Goal: Communication & Community: Connect with others

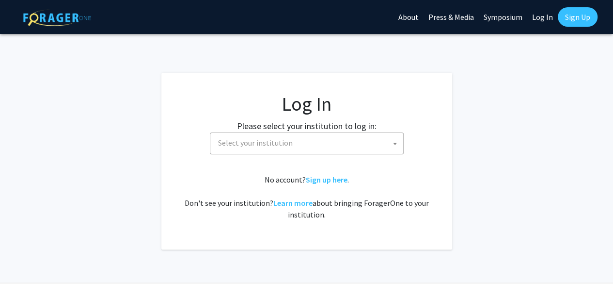
click at [278, 141] on span "Select your institution" at bounding box center [255, 143] width 75 height 10
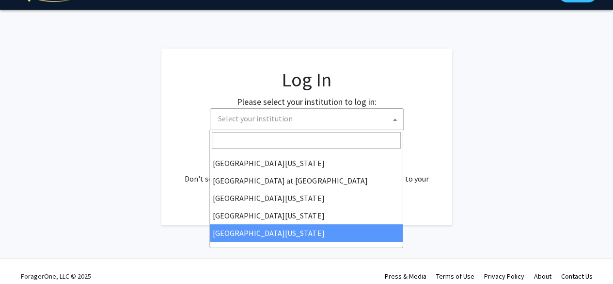
scroll to position [25, 0]
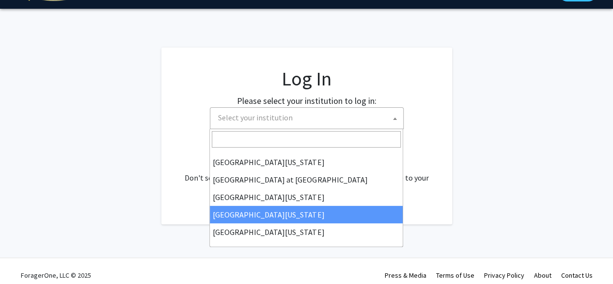
select select "31"
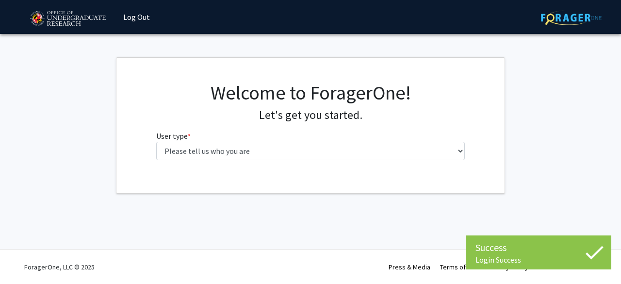
click at [296, 133] on fg-select "User type * required Please tell us who you are Undergraduate Student Master's …" at bounding box center [310, 145] width 309 height 30
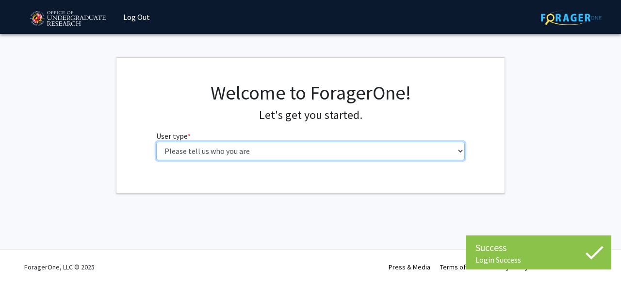
click at [296, 152] on select "Please tell us who you are Undergraduate Student Master's Student Doctoral Cand…" at bounding box center [310, 151] width 309 height 18
select select "1: undergrad"
click at [156, 142] on select "Please tell us who you are Undergraduate Student Master's Student Doctoral Cand…" at bounding box center [310, 151] width 309 height 18
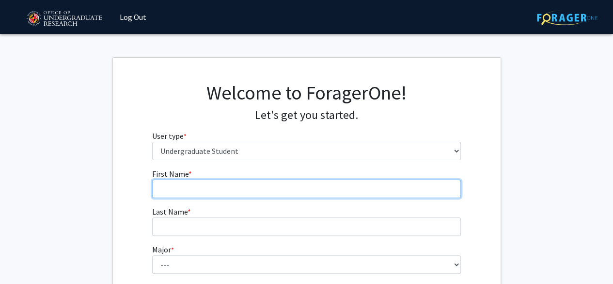
click at [238, 185] on input "First Name * required" at bounding box center [306, 188] width 309 height 18
type input "Timnit"
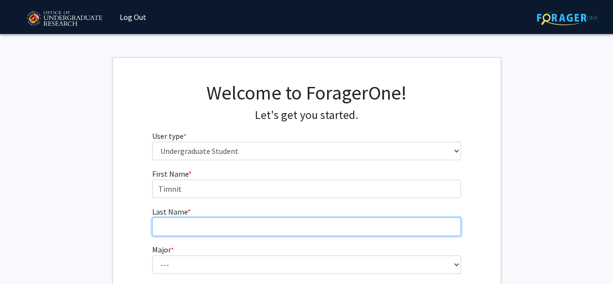
click at [199, 222] on input "Last Name * required" at bounding box center [306, 226] width 309 height 18
type input "Rwakaara"
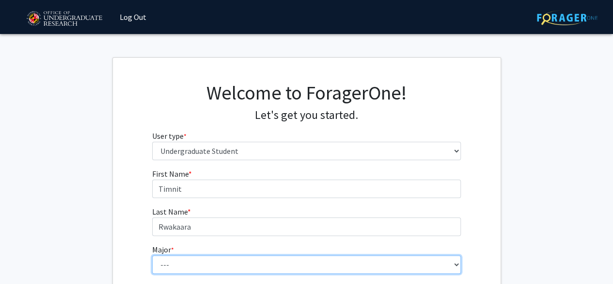
click at [181, 256] on select "--- Accounting Aerospace Engineering African American and Africana Studies Agri…" at bounding box center [306, 264] width 309 height 18
select select "49: 2350"
click at [152, 255] on select "--- Accounting Aerospace Engineering African American and Africana Studies Agri…" at bounding box center [306, 264] width 309 height 18
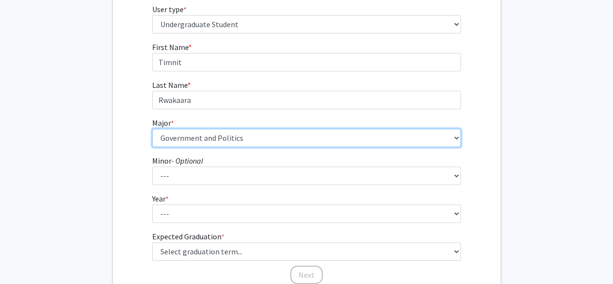
scroll to position [129, 0]
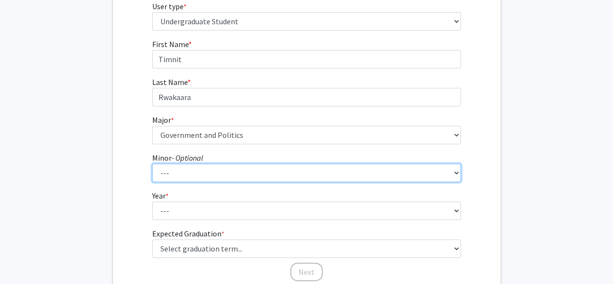
click at [212, 172] on select "--- Actuarial Mathematics Advanced Cybersecurity Experience for Students Africa…" at bounding box center [306, 172] width 309 height 18
select select "6: 1809"
click at [152, 163] on select "--- Actuarial Mathematics Advanced Cybersecurity Experience for Students Africa…" at bounding box center [306, 172] width 309 height 18
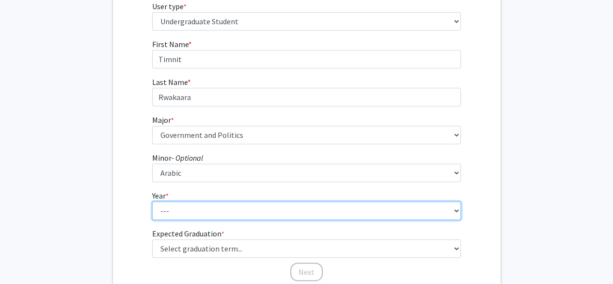
click at [169, 211] on select "--- First-year Sophomore Junior Senior Postbaccalaureate Certificate" at bounding box center [306, 210] width 309 height 18
select select "2: sophomore"
click at [152, 201] on select "--- First-year Sophomore Junior Senior Postbaccalaureate Certificate" at bounding box center [306, 210] width 309 height 18
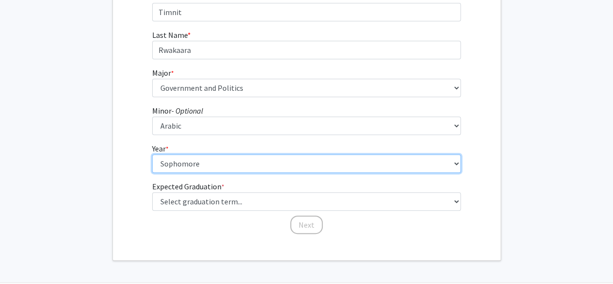
scroll to position [176, 0]
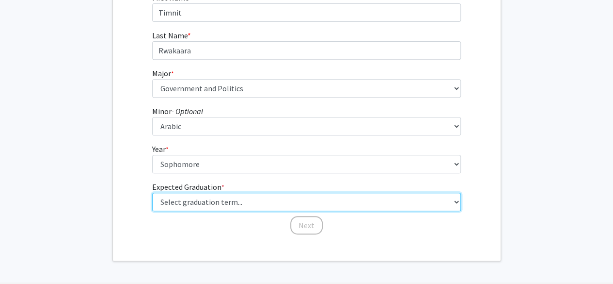
click at [215, 195] on select "Select graduation term... Spring 2025 Summer 2025 Fall 2025 Winter 2025 Spring …" at bounding box center [306, 202] width 309 height 18
select select "13: spring_2028"
click at [152, 193] on select "Select graduation term... Spring 2025 Summer 2025 Fall 2025 Winter 2025 Spring …" at bounding box center [306, 202] width 309 height 18
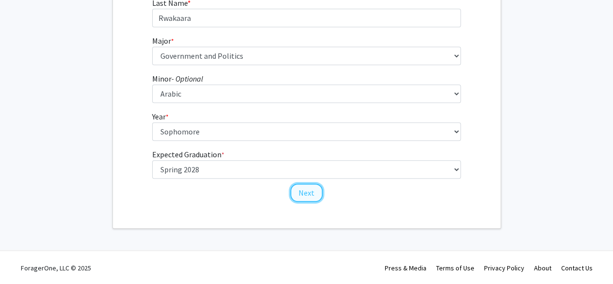
click at [307, 189] on button "Next" at bounding box center [306, 192] width 32 height 18
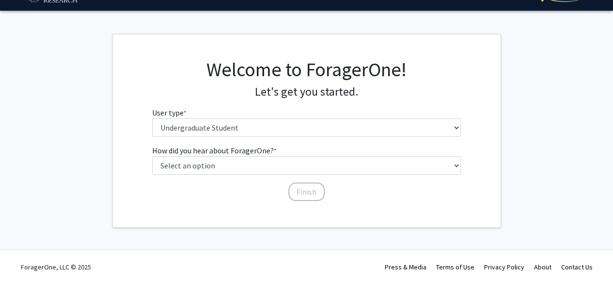
scroll to position [0, 0]
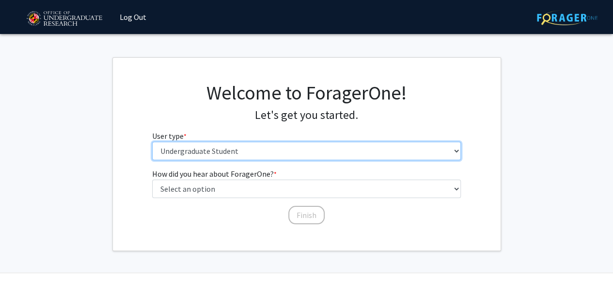
click at [269, 151] on select "Please tell us who you are Undergraduate Student Master's Student Doctoral Cand…" at bounding box center [306, 151] width 309 height 18
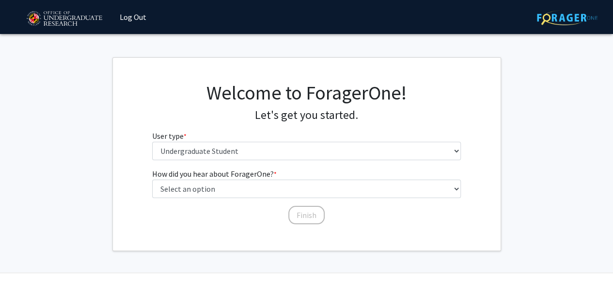
click at [238, 128] on div "Welcome to ForagerOne! Let's get you started. User type * required Please tell …" at bounding box center [306, 124] width 323 height 87
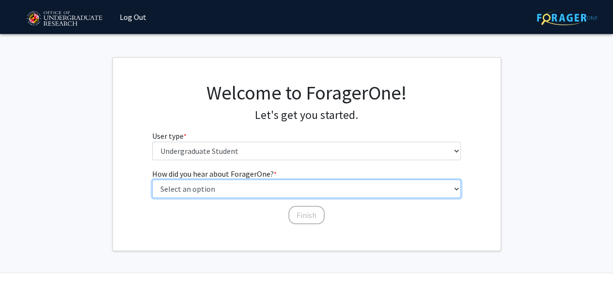
click at [237, 189] on select "Select an option Peer/student recommendation Faculty/staff recommendation Unive…" at bounding box center [306, 188] width 309 height 18
select select "3: university_website"
click at [152, 179] on select "Select an option Peer/student recommendation Faculty/staff recommendation Unive…" at bounding box center [306, 188] width 309 height 18
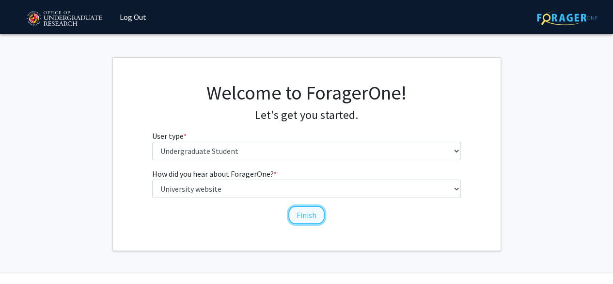
click at [307, 215] on button "Finish" at bounding box center [307, 215] width 36 height 18
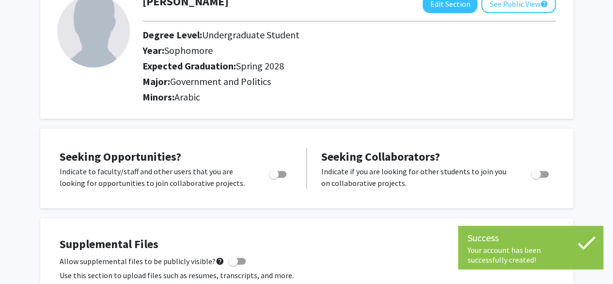
scroll to position [72, 0]
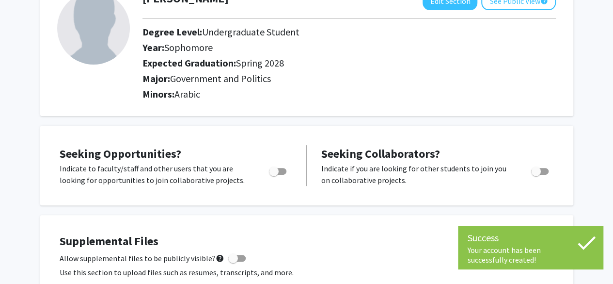
click at [282, 166] on label "Toggle" at bounding box center [275, 171] width 21 height 12
click at [274, 175] on input "Are you actively seeking opportunities?" at bounding box center [274, 175] width 0 height 0
checkbox input "true"
click at [541, 173] on span "Toggle" at bounding box center [540, 171] width 17 height 7
click at [536, 175] on input "Would you like to receive other student requests to work with you?" at bounding box center [536, 175] width 0 height 0
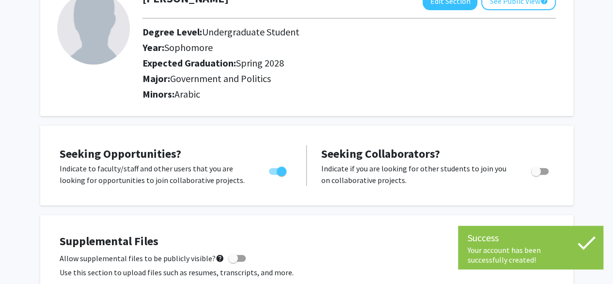
checkbox input "true"
click at [586, 246] on icon at bounding box center [587, 243] width 18 height 14
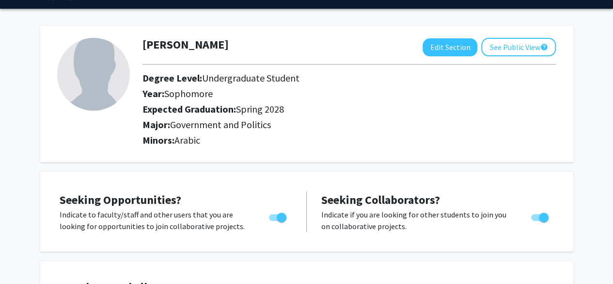
scroll to position [0, 0]
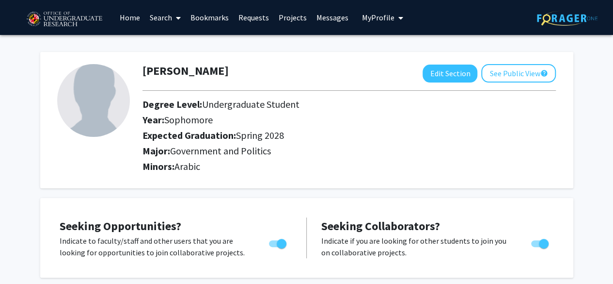
click at [180, 21] on icon at bounding box center [178, 18] width 5 height 8
click at [180, 60] on span "Students" at bounding box center [174, 63] width 59 height 19
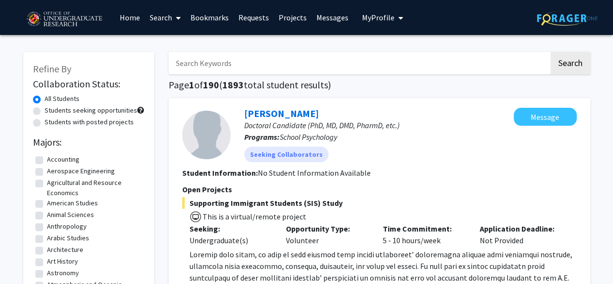
click at [177, 17] on icon at bounding box center [178, 18] width 5 height 8
click at [270, 86] on h1 "Page 1 of 190 ( 1893 total student results)" at bounding box center [380, 85] width 422 height 12
click at [172, 22] on link "Search" at bounding box center [165, 17] width 41 height 34
click at [173, 47] on span "Faculty/Staff" at bounding box center [180, 44] width 71 height 19
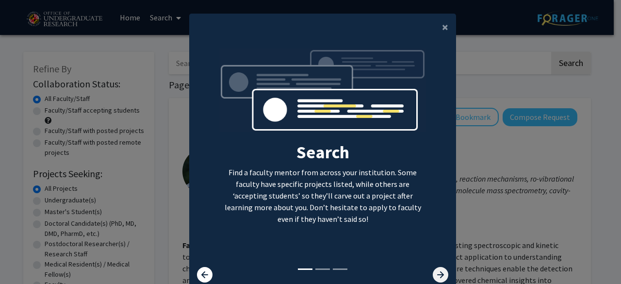
click at [436, 276] on icon at bounding box center [441, 275] width 16 height 16
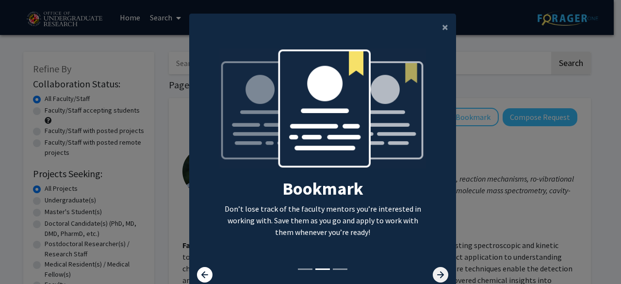
click at [436, 269] on icon at bounding box center [441, 275] width 16 height 16
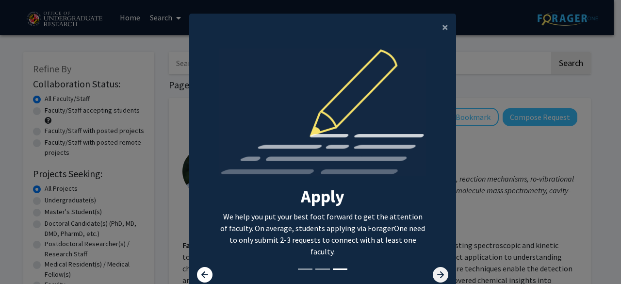
click at [436, 275] on icon at bounding box center [441, 275] width 16 height 16
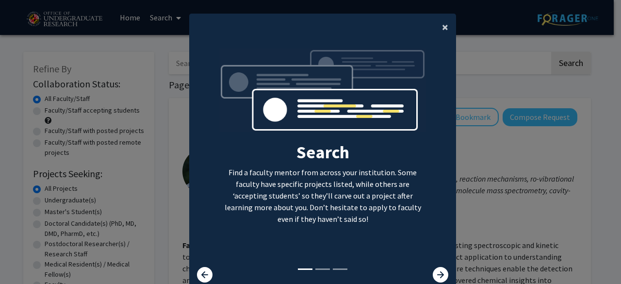
click at [437, 29] on button "×" at bounding box center [445, 27] width 22 height 27
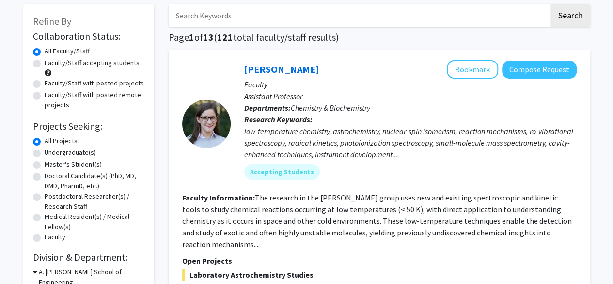
scroll to position [49, 0]
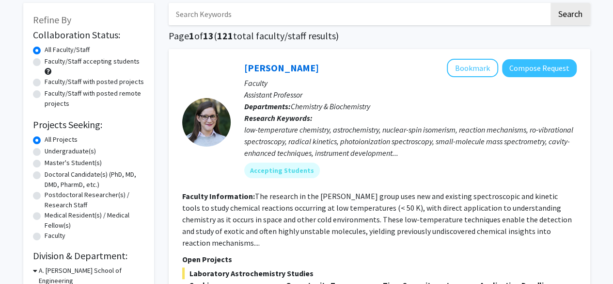
click at [70, 151] on label "Undergraduate(s)" at bounding box center [70, 151] width 51 height 10
click at [51, 151] on input "Undergraduate(s)" at bounding box center [48, 149] width 6 height 6
radio input "true"
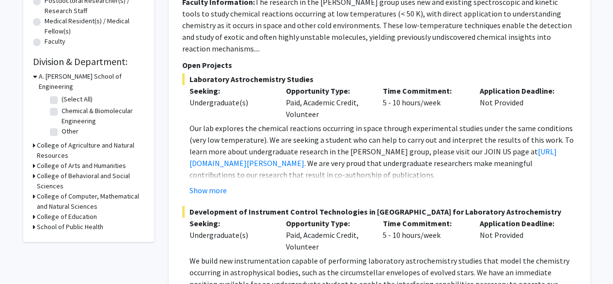
scroll to position [244, 0]
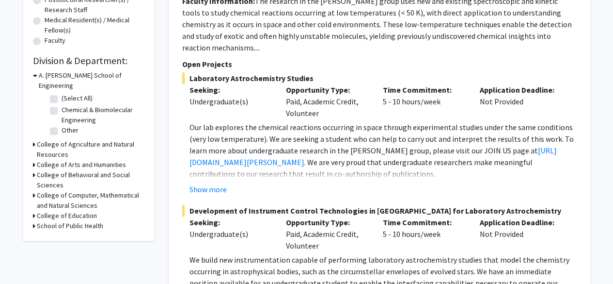
click at [65, 170] on h3 "College of Behavioral and Social Sciences" at bounding box center [91, 180] width 108 height 20
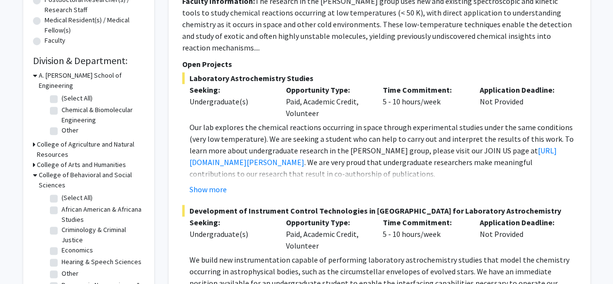
click at [62, 193] on label "(Select All)" at bounding box center [77, 198] width 31 height 10
click at [62, 193] on input "(Select All)" at bounding box center [65, 196] width 6 height 6
checkbox input "true"
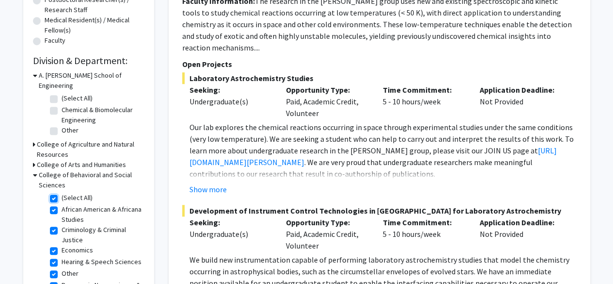
checkbox input "true"
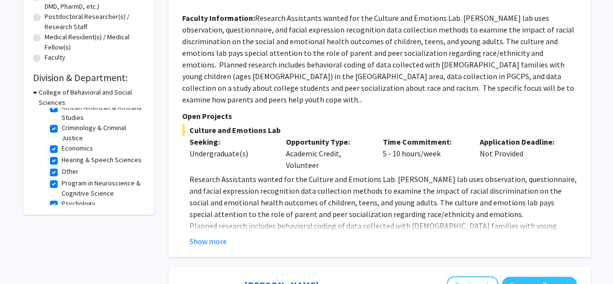
scroll to position [237, 0]
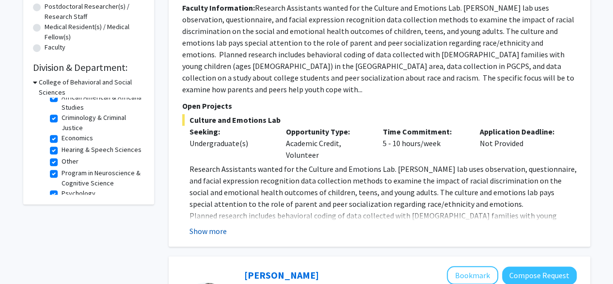
click at [215, 225] on button "Show more" at bounding box center [208, 231] width 37 height 12
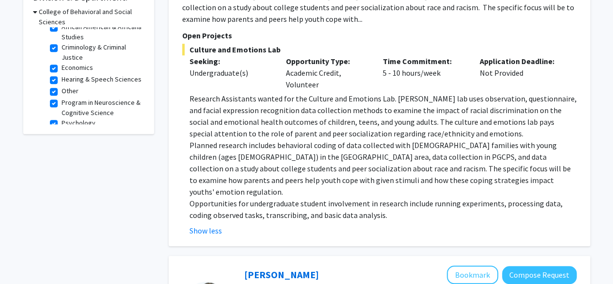
scroll to position [308, 0]
click at [323, 161] on p "Planned research includes behavioral coding of data collected with [DEMOGRAPHIC…" at bounding box center [383, 168] width 387 height 58
click at [319, 197] on p "Opportunities for undergraduate student involvement in research include running…" at bounding box center [383, 208] width 387 height 23
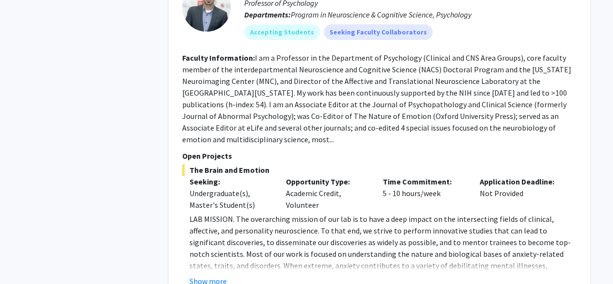
scroll to position [607, 0]
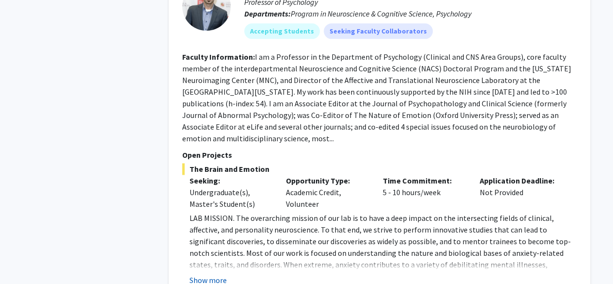
click at [209, 274] on button "Show more" at bounding box center [208, 280] width 37 height 12
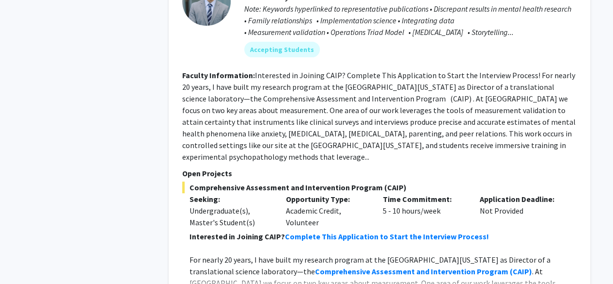
scroll to position [1927, 0]
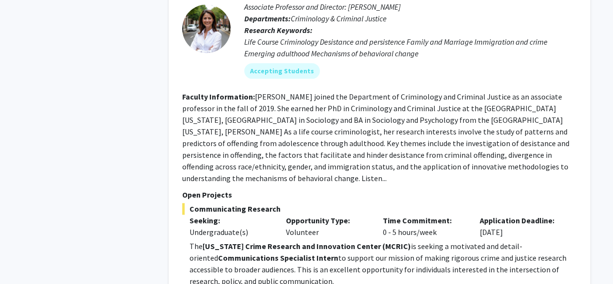
scroll to position [2431, 0]
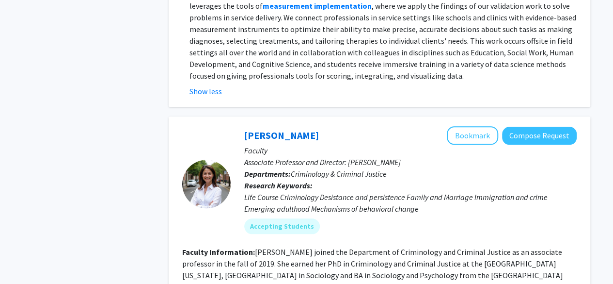
scroll to position [2270, 0]
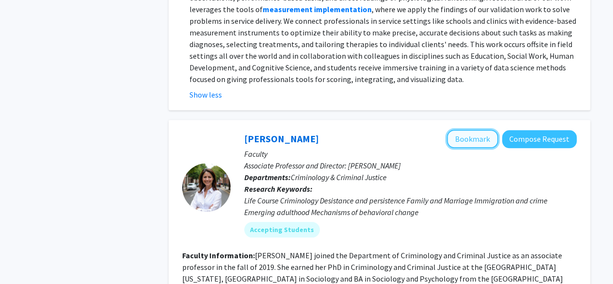
click at [479, 129] on button "Bookmark" at bounding box center [472, 138] width 51 height 18
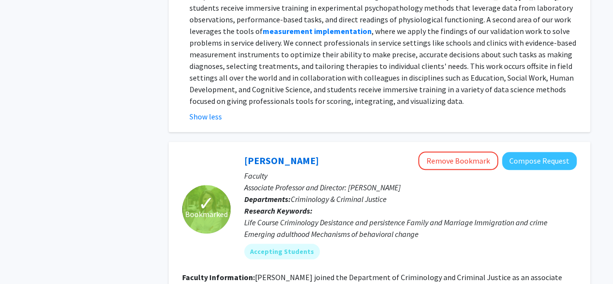
scroll to position [2247, 0]
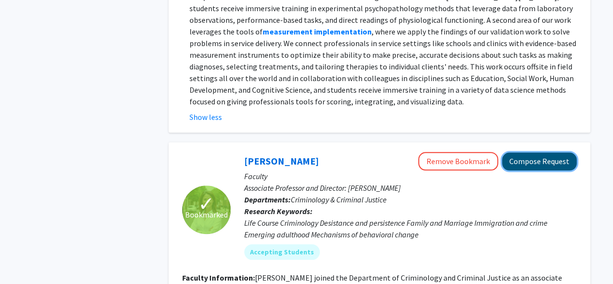
click at [525, 152] on button "Compose Request" at bounding box center [539, 161] width 75 height 18
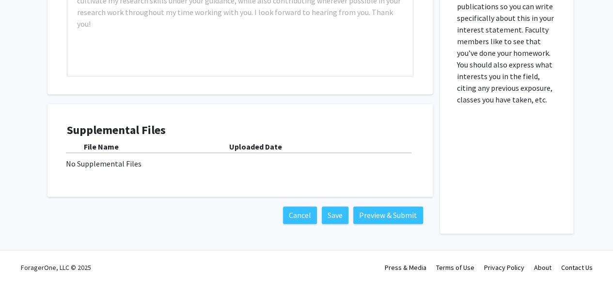
scroll to position [586, 0]
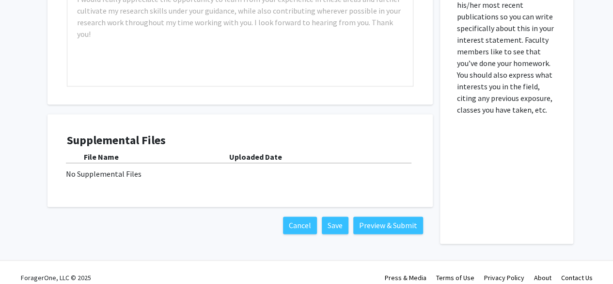
click at [134, 177] on div "No Supplemental Files" at bounding box center [240, 174] width 349 height 12
click at [246, 152] on b "Uploaded Date" at bounding box center [255, 157] width 53 height 10
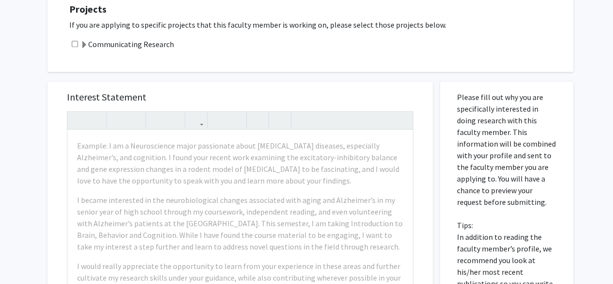
scroll to position [320, 0]
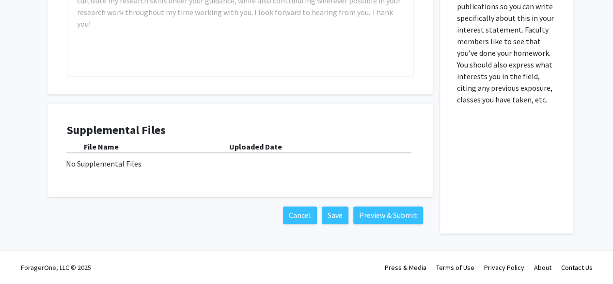
scroll to position [0, 0]
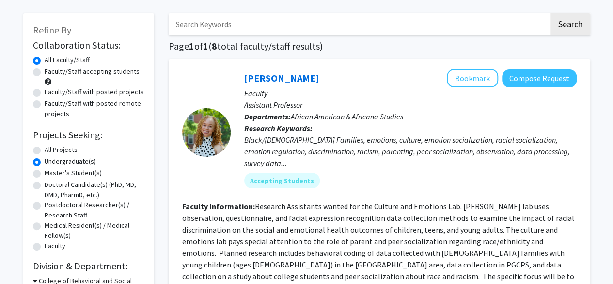
scroll to position [91, 0]
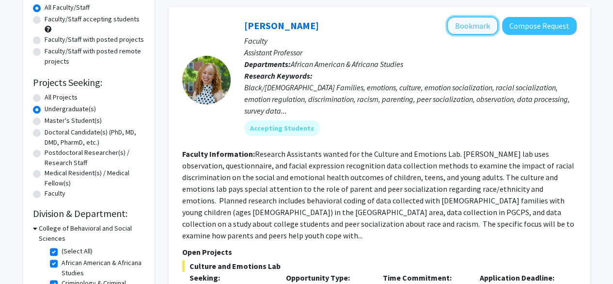
click at [484, 23] on button "Bookmark" at bounding box center [472, 25] width 51 height 18
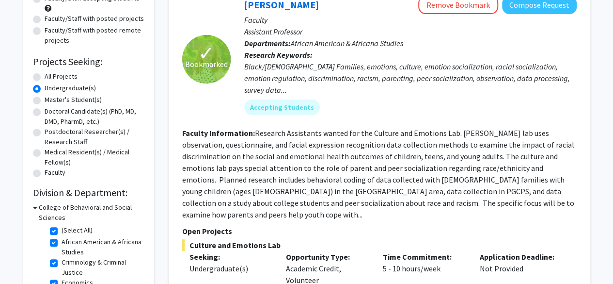
scroll to position [111, 0]
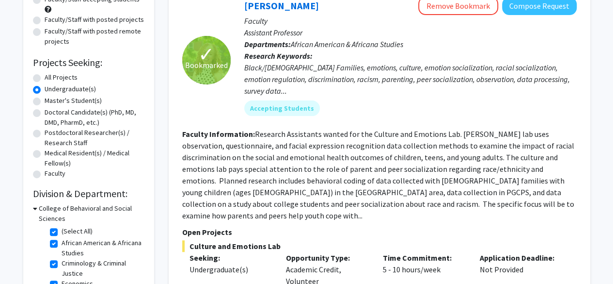
click at [38, 206] on div "College of Behavioral and Social Sciences" at bounding box center [89, 213] width 112 height 20
click at [35, 208] on icon at bounding box center [35, 208] width 4 height 10
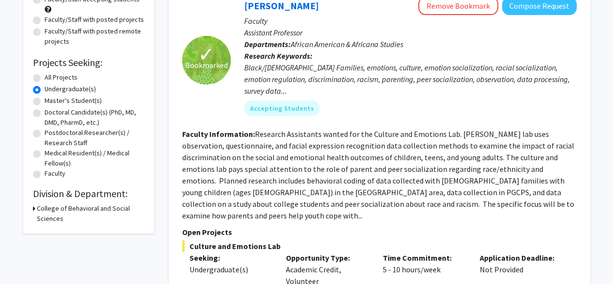
scroll to position [0, 0]
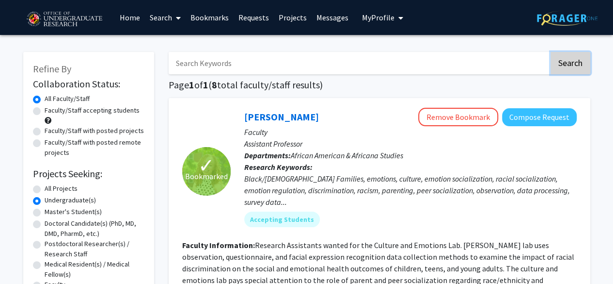
click at [581, 66] on button "Search" at bounding box center [571, 63] width 40 height 22
radio input "true"
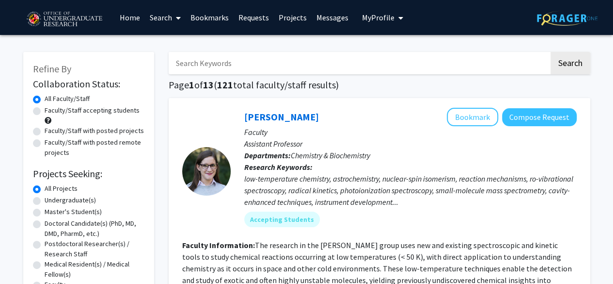
click at [64, 192] on label "All Projects" at bounding box center [61, 188] width 33 height 10
click at [51, 190] on input "All Projects" at bounding box center [48, 186] width 6 height 6
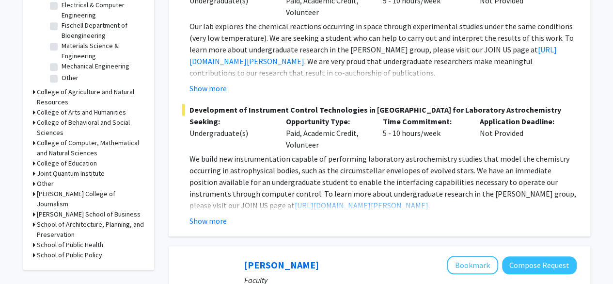
scroll to position [347, 0]
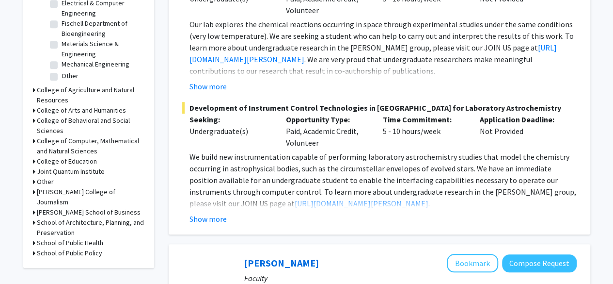
click at [62, 248] on h3 "School of Public Policy" at bounding box center [69, 253] width 65 height 10
click at [47, 248] on h3 "School of Public Policy" at bounding box center [71, 253] width 65 height 10
click at [47, 248] on h3 "School of Public Policy" at bounding box center [69, 253] width 65 height 10
click at [37, 248] on div "School of Public Policy" at bounding box center [89, 253] width 112 height 10
click at [62, 260] on label "Other" at bounding box center [70, 265] width 17 height 10
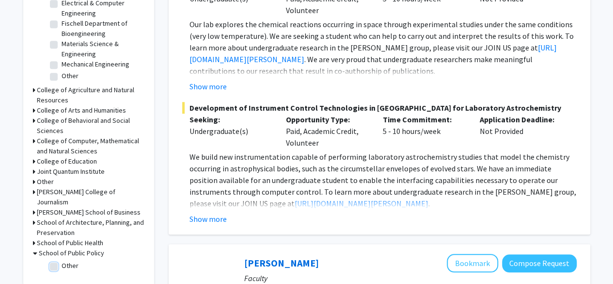
click at [62, 260] on input "Other" at bounding box center [65, 263] width 6 height 6
checkbox input "true"
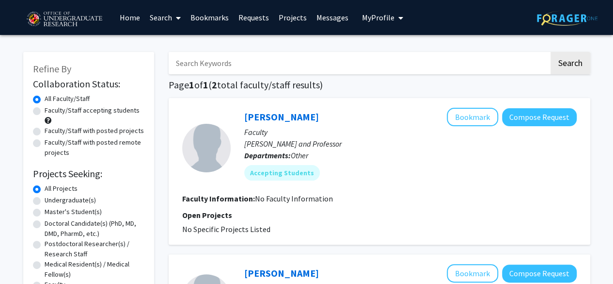
click at [166, 15] on link "Search" at bounding box center [165, 17] width 41 height 34
click at [174, 43] on span "Faculty/Staff" at bounding box center [180, 44] width 71 height 19
checkbox input "false"
click at [174, 43] on div "Search Page 1 of 1 ( 2 total faculty/staff results) [PERSON_NAME] Bookmark Comp…" at bounding box center [379, 243] width 436 height 403
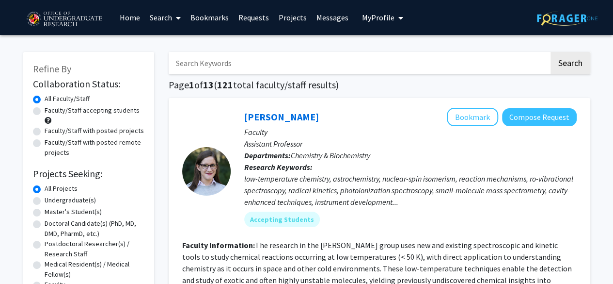
click at [288, 21] on link "Projects" at bounding box center [293, 17] width 38 height 34
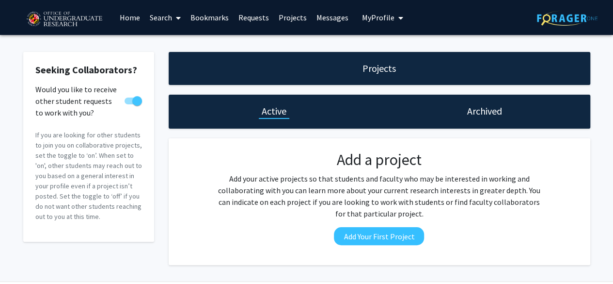
click at [202, 20] on link "Bookmarks" at bounding box center [210, 17] width 48 height 34
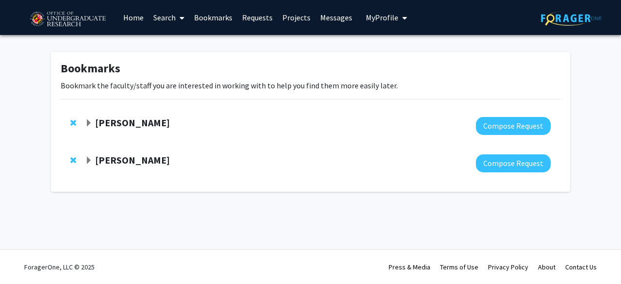
click at [116, 162] on strong "[PERSON_NAME]" at bounding box center [132, 160] width 75 height 12
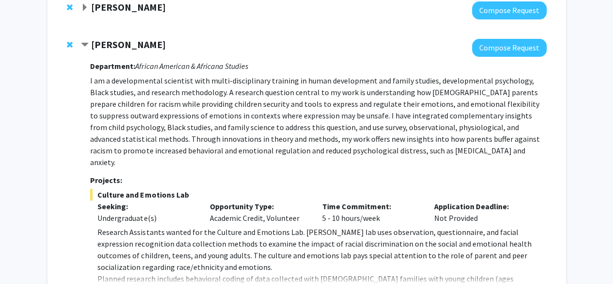
scroll to position [202, 0]
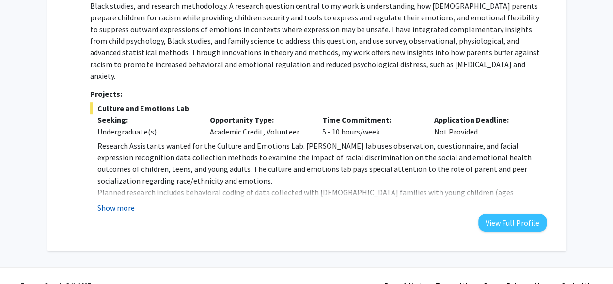
click at [120, 202] on button "Show more" at bounding box center [115, 208] width 37 height 12
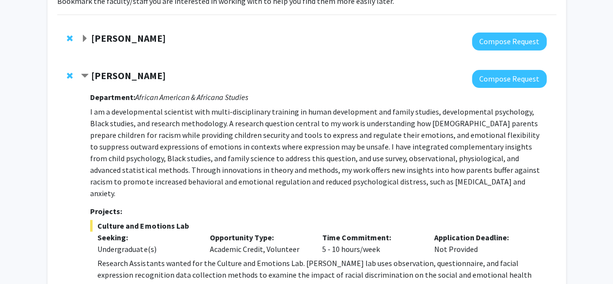
scroll to position [83, 0]
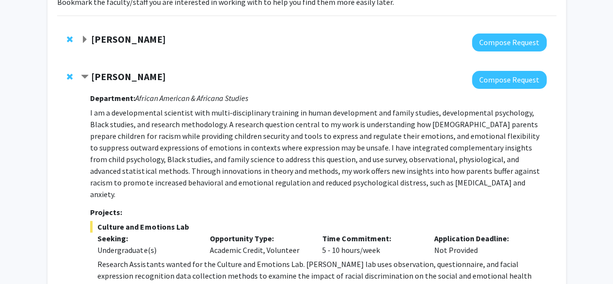
click at [120, 39] on strong "[PERSON_NAME]" at bounding box center [128, 39] width 75 height 12
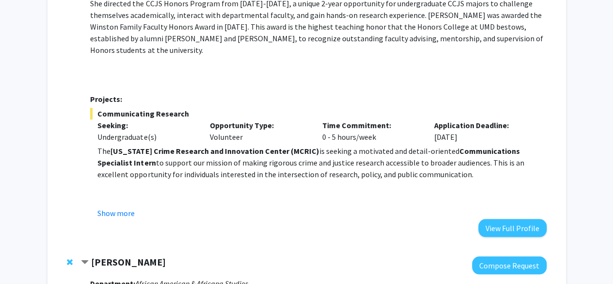
scroll to position [377, 0]
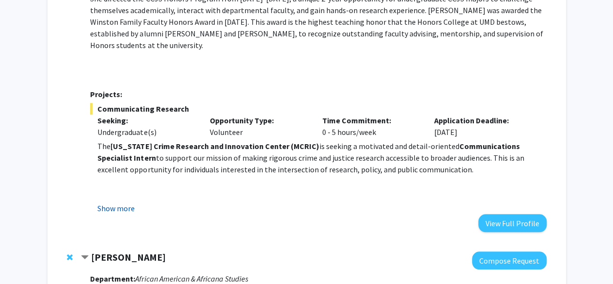
click at [119, 202] on button "Show more" at bounding box center [115, 208] width 37 height 12
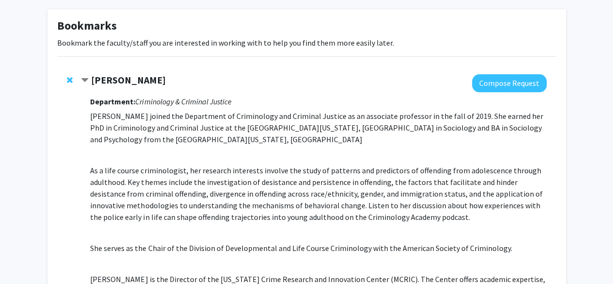
scroll to position [25, 0]
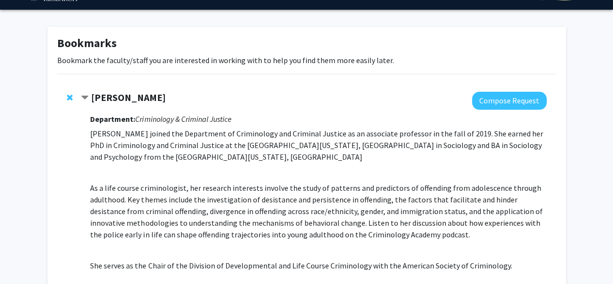
click at [142, 97] on strong "[PERSON_NAME]" at bounding box center [128, 97] width 75 height 12
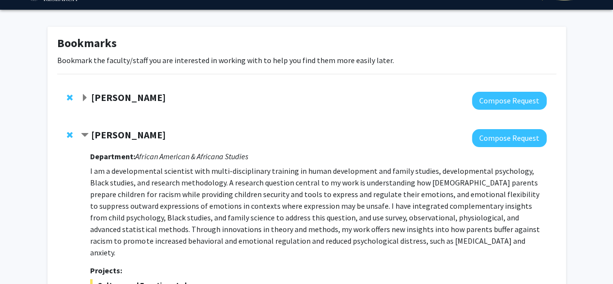
click at [142, 97] on strong "[PERSON_NAME]" at bounding box center [128, 97] width 75 height 12
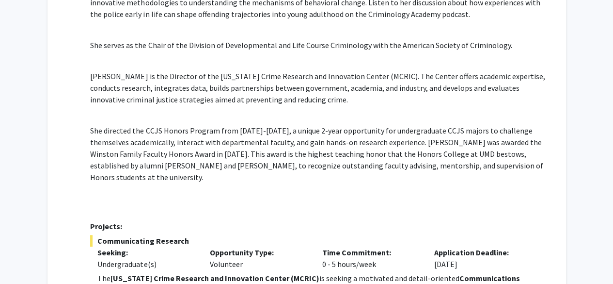
scroll to position [245, 0]
click at [209, 160] on p "She directed the CCJS Honors Program from [DATE]-[DATE], a unique 2-year opport…" at bounding box center [318, 154] width 456 height 58
drag, startPoint x: 209, startPoint y: 160, endPoint x: 227, endPoint y: 143, distance: 24.7
click at [227, 143] on p "She directed the CCJS Honors Program from [DATE]-[DATE], a unique 2-year opport…" at bounding box center [318, 154] width 456 height 58
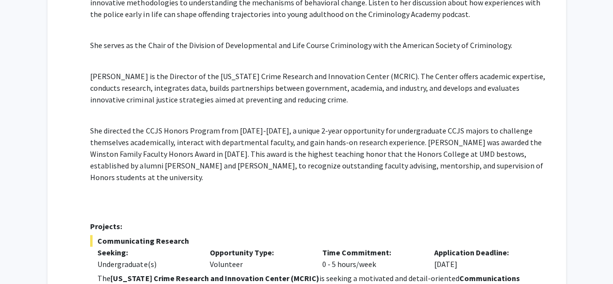
click at [227, 143] on p "She directed the CCJS Honors Program from [DATE]-[DATE], a unique 2-year opport…" at bounding box center [318, 154] width 456 height 58
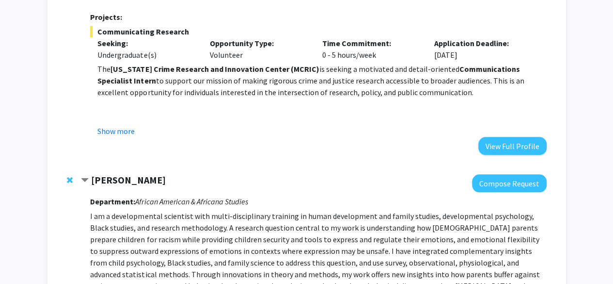
scroll to position [455, 0]
click at [123, 125] on button "Show more" at bounding box center [115, 131] width 37 height 12
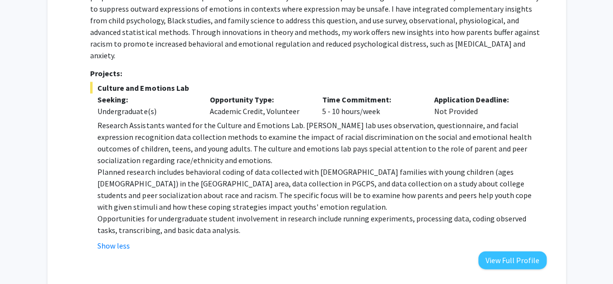
scroll to position [945, 0]
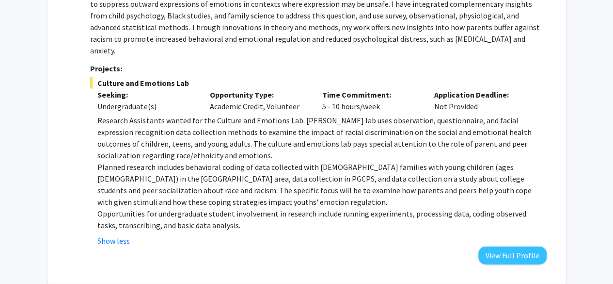
click at [166, 133] on p "Research Assistants wanted for the Culture and Emotions Lab. [PERSON_NAME] lab …" at bounding box center [321, 137] width 449 height 47
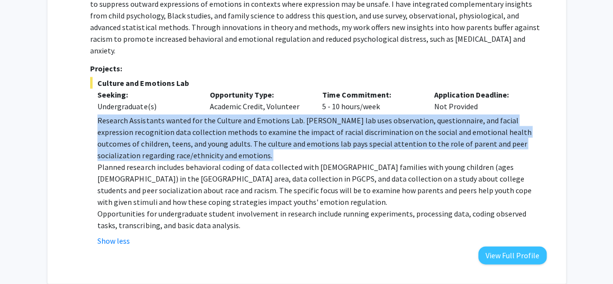
click at [166, 133] on p "Research Assistants wanted for the Culture and Emotions Lab. [PERSON_NAME] lab …" at bounding box center [321, 137] width 449 height 47
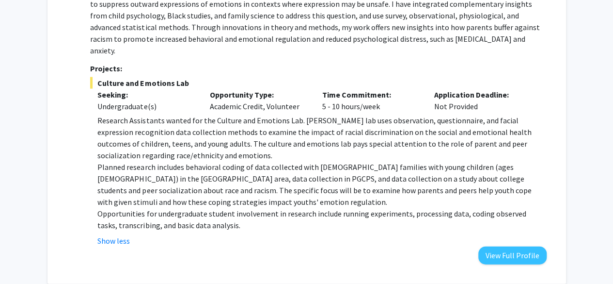
click at [158, 161] on p "Planned research includes behavioral coding of data collected with [DEMOGRAPHIC…" at bounding box center [321, 184] width 449 height 47
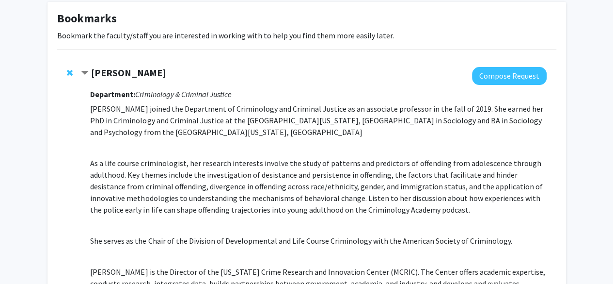
scroll to position [0, 0]
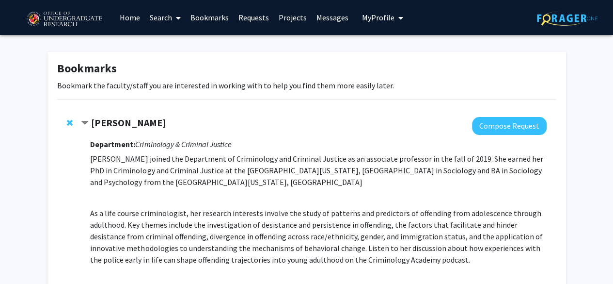
click at [175, 23] on span at bounding box center [176, 18] width 9 height 34
click at [180, 63] on span "Students" at bounding box center [174, 63] width 59 height 19
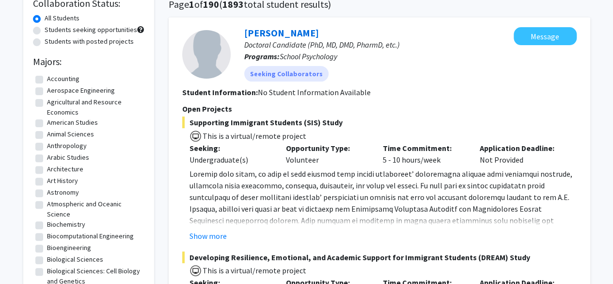
scroll to position [90, 0]
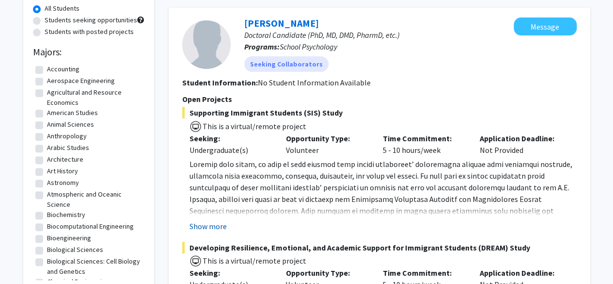
click at [220, 226] on button "Show more" at bounding box center [208, 226] width 37 height 12
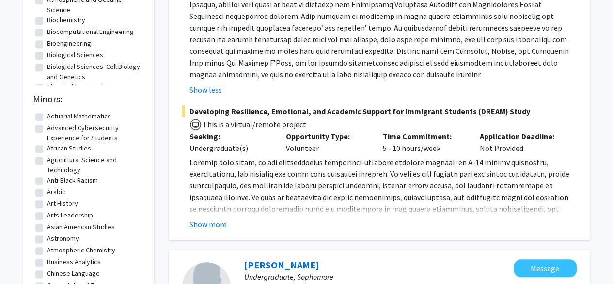
scroll to position [285, 0]
click at [216, 223] on button "Show more" at bounding box center [208, 224] width 37 height 12
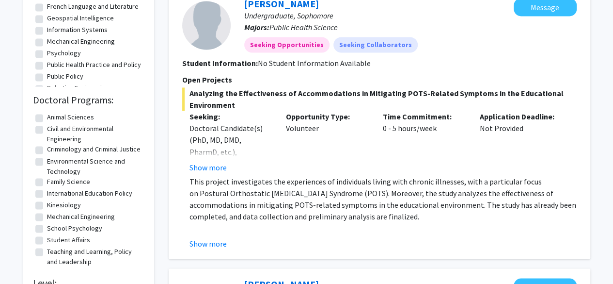
scroll to position [767, 0]
click at [210, 167] on button "Show more" at bounding box center [208, 167] width 37 height 12
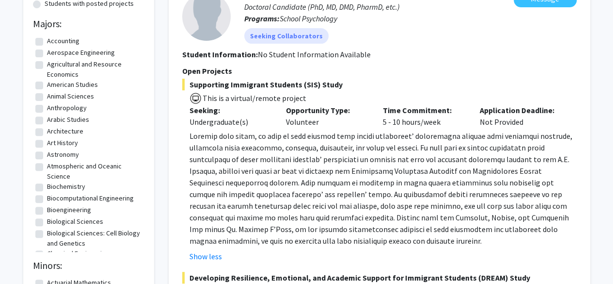
scroll to position [119, 0]
click at [240, 223] on span at bounding box center [381, 187] width 383 height 114
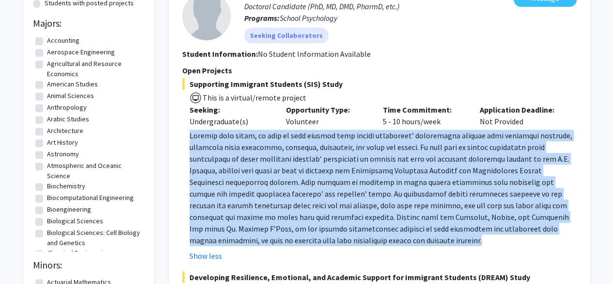
click at [240, 223] on span at bounding box center [381, 187] width 383 height 114
click at [283, 177] on span at bounding box center [381, 187] width 383 height 114
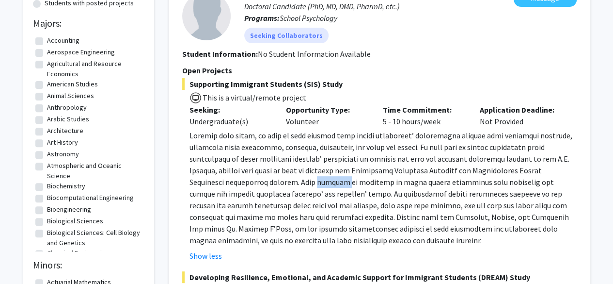
click at [283, 177] on span at bounding box center [381, 187] width 383 height 114
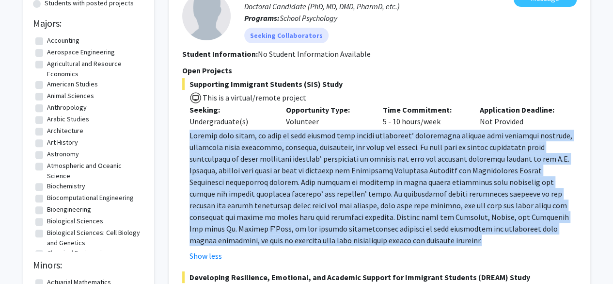
click at [283, 177] on span at bounding box center [381, 187] width 383 height 114
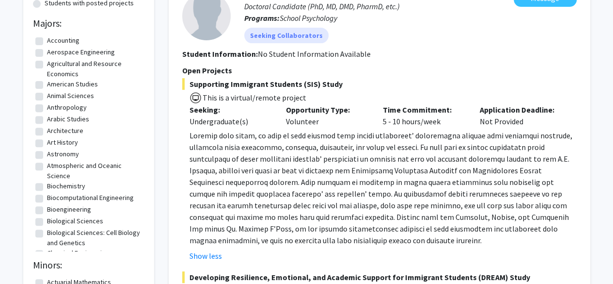
click at [283, 177] on span at bounding box center [381, 187] width 383 height 114
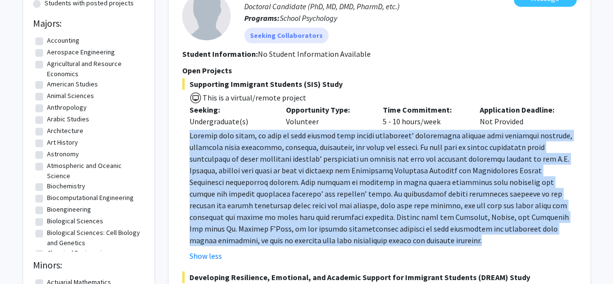
click at [283, 177] on span at bounding box center [381, 187] width 383 height 114
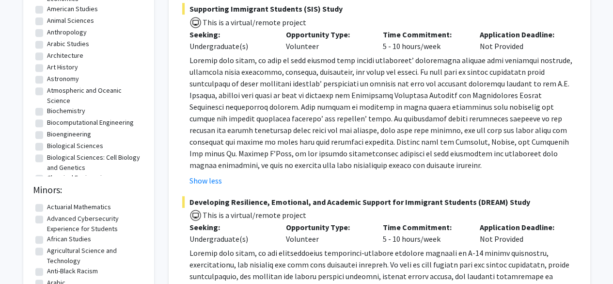
scroll to position [0, 0]
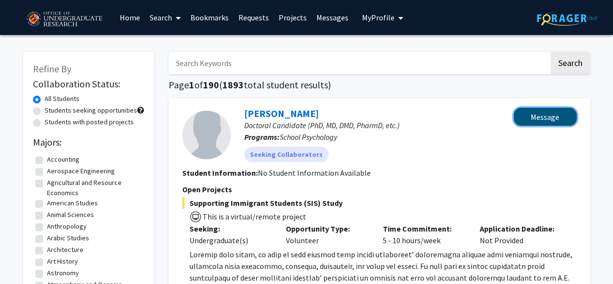
click at [542, 118] on button "Message" at bounding box center [545, 117] width 63 height 18
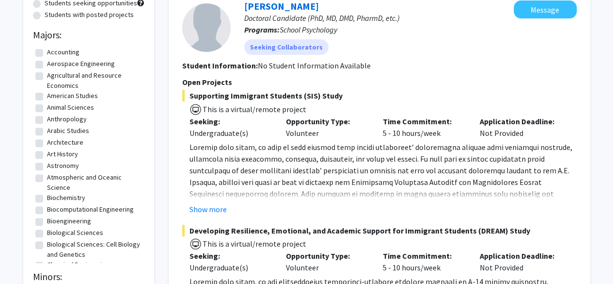
scroll to position [108, 0]
click at [211, 210] on button "Show more" at bounding box center [208, 209] width 37 height 12
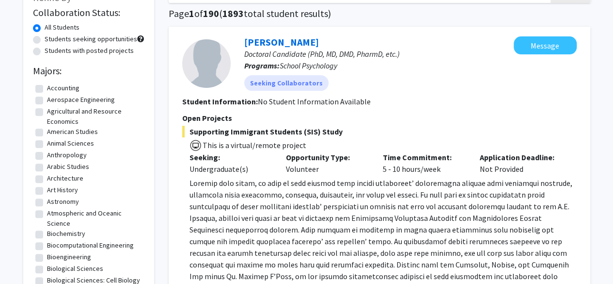
scroll to position [72, 0]
click at [255, 200] on span at bounding box center [381, 234] width 383 height 114
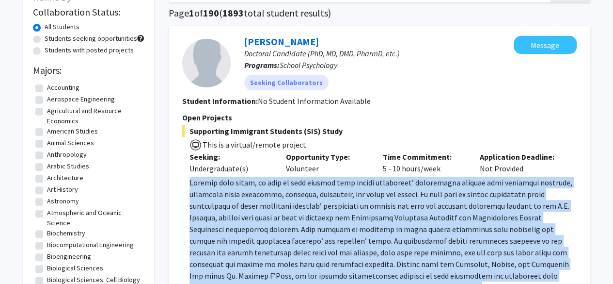
click at [255, 200] on span at bounding box center [381, 234] width 383 height 114
copy span "Loremip dolo sitam, co adip el sedd eiusmod temp incidi utlaboreet’ doloremagna…"
click at [289, 216] on span at bounding box center [381, 234] width 383 height 114
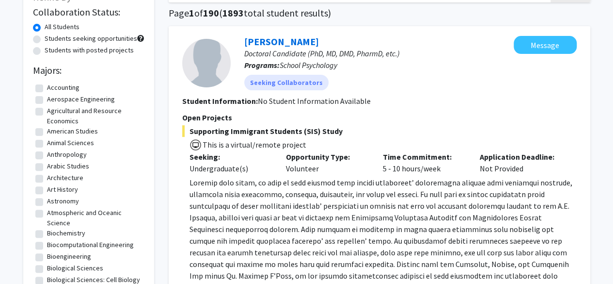
click at [47, 155] on label "Anthropology" at bounding box center [67, 154] width 40 height 10
click at [47, 155] on input "Anthropology" at bounding box center [50, 152] width 6 height 6
checkbox input "true"
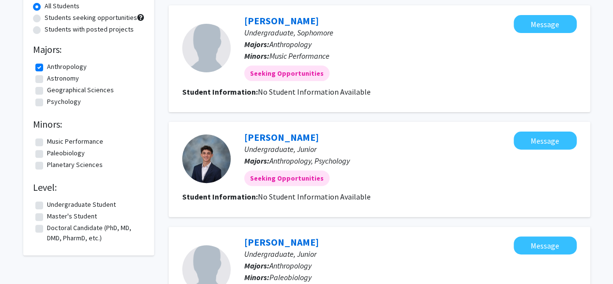
scroll to position [88, 0]
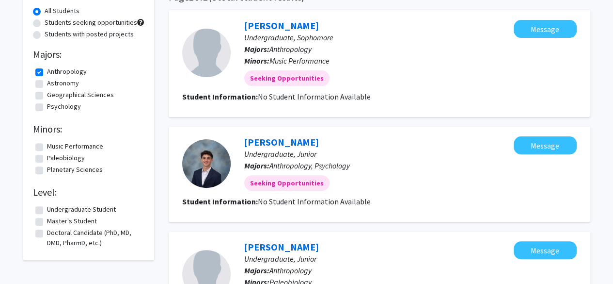
click at [47, 70] on label "Anthropology" at bounding box center [67, 71] width 40 height 10
click at [47, 70] on input "Anthropology" at bounding box center [50, 69] width 6 height 6
checkbox input "false"
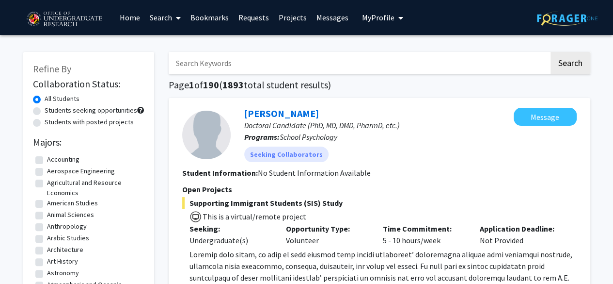
click at [45, 124] on label "Students with posted projects" at bounding box center [89, 122] width 89 height 10
click at [45, 123] on input "Students with posted projects" at bounding box center [48, 120] width 6 height 6
radio input "true"
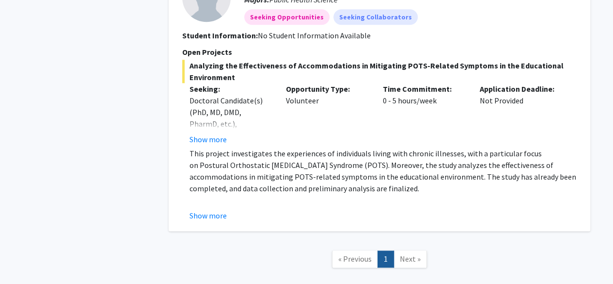
scroll to position [520, 0]
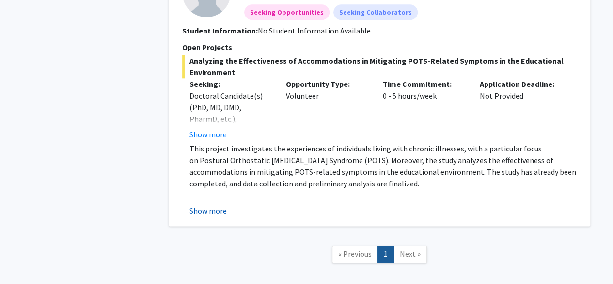
click at [211, 209] on button "Show more" at bounding box center [208, 211] width 37 height 12
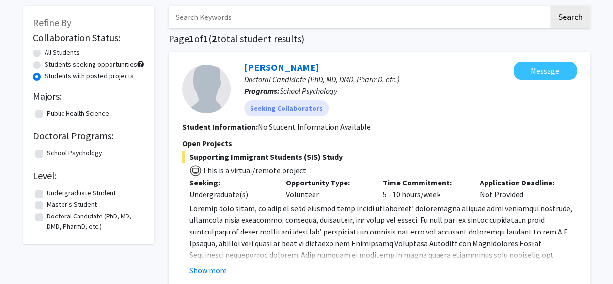
scroll to position [47, 0]
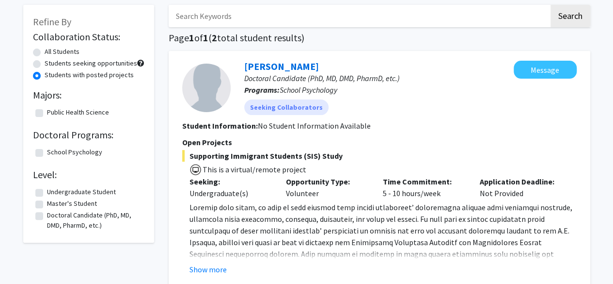
click at [45, 75] on label "Students with posted projects" at bounding box center [89, 75] width 89 height 10
click at [45, 75] on input "Students with posted projects" at bounding box center [48, 73] width 6 height 6
click at [45, 63] on label "Students seeking opportunities" at bounding box center [91, 63] width 93 height 10
click at [45, 63] on input "Students seeking opportunities" at bounding box center [48, 61] width 6 height 6
radio input "true"
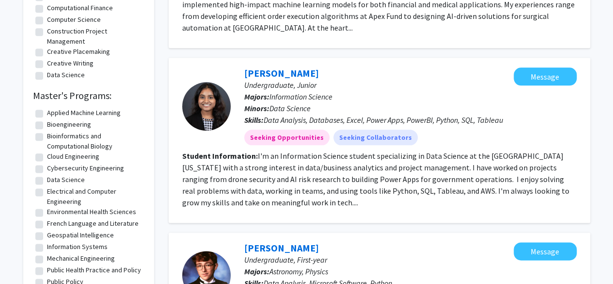
scroll to position [530, 0]
click at [253, 177] on fg-read-more "I'm an Information Science student specializing in Data Science at the [GEOGRAP…" at bounding box center [375, 178] width 387 height 56
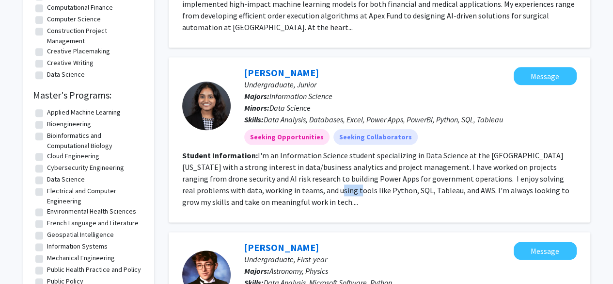
click at [253, 177] on fg-read-more "I'm an Information Science student specializing in Data Science at the [GEOGRAP…" at bounding box center [375, 178] width 387 height 56
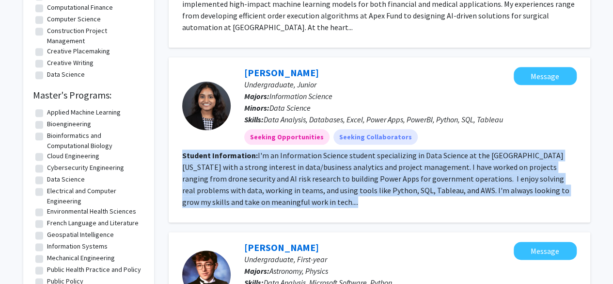
click at [253, 177] on fg-read-more "I'm an Information Science student specializing in Data Science at the [GEOGRAP…" at bounding box center [375, 178] width 387 height 56
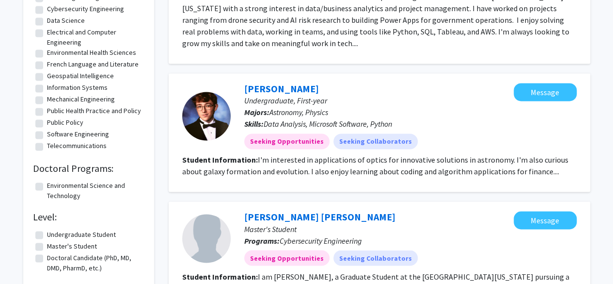
click at [264, 161] on fg-read-more "I'm interested in applications of optics for innovative solutions in astronomy.…" at bounding box center [375, 165] width 387 height 21
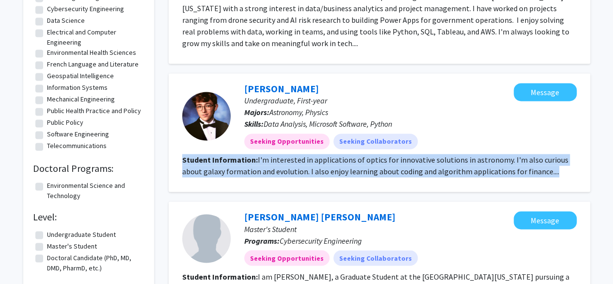
click at [264, 161] on fg-read-more "I'm interested in applications of optics for innovative solutions in astronomy.…" at bounding box center [375, 165] width 387 height 21
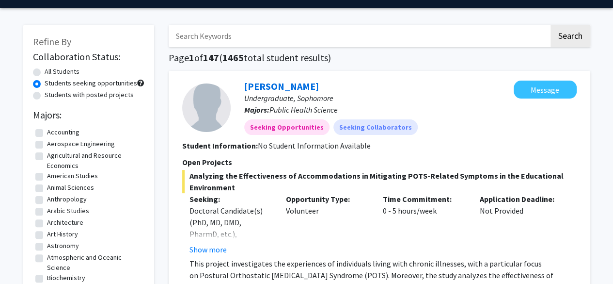
scroll to position [0, 0]
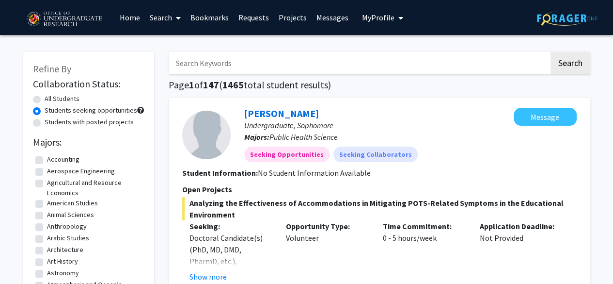
click at [177, 21] on icon at bounding box center [178, 18] width 5 height 8
click at [180, 46] on span "Faculty/Staff" at bounding box center [180, 44] width 71 height 19
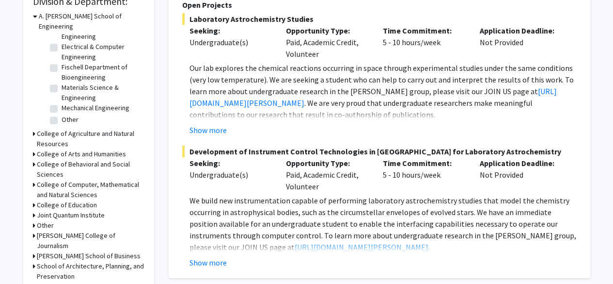
scroll to position [304, 0]
click at [33, 148] on icon at bounding box center [34, 153] width 2 height 10
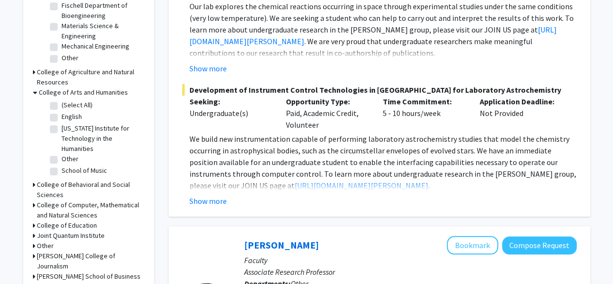
scroll to position [365, 0]
click at [33, 179] on icon at bounding box center [34, 184] width 2 height 10
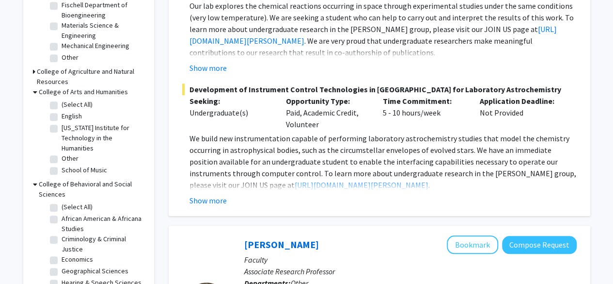
click at [34, 179] on icon at bounding box center [35, 184] width 4 height 10
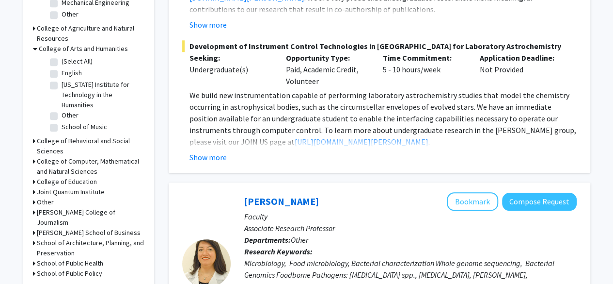
scroll to position [422, 0]
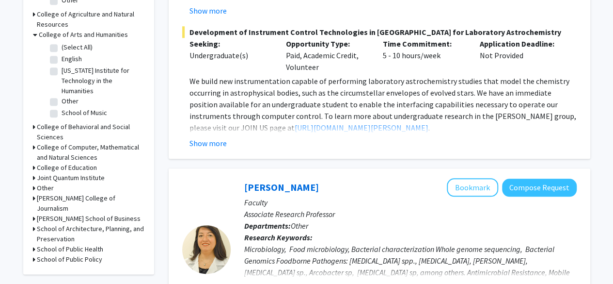
click at [35, 183] on div "Other" at bounding box center [89, 188] width 112 height 10
click at [38, 183] on h3 "Other" at bounding box center [45, 188] width 17 height 10
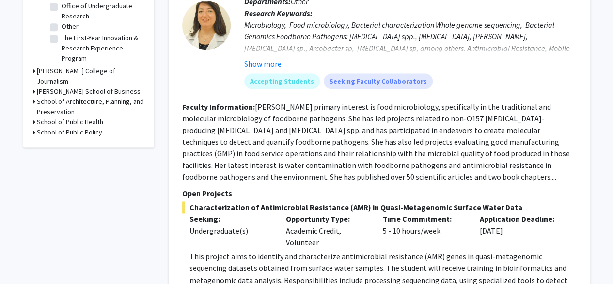
scroll to position [653, 0]
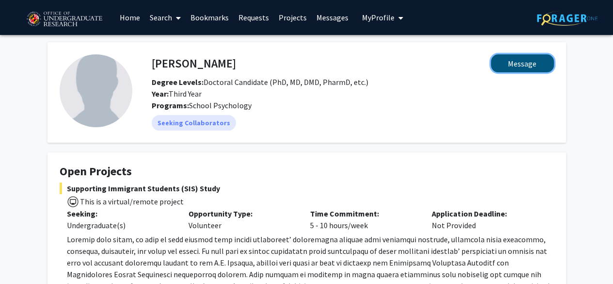
click at [525, 63] on button "Message" at bounding box center [522, 63] width 63 height 18
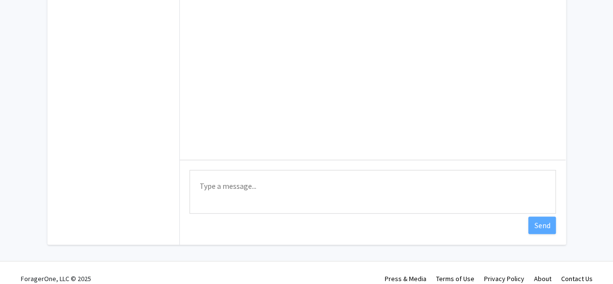
scroll to position [158, 0]
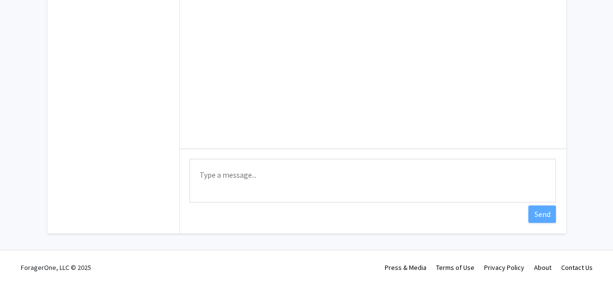
click at [260, 169] on textarea "Type a message" at bounding box center [373, 181] width 367 height 44
paste textarea "Hi Sarah, I hope you’re doing well. I came across your post about the study on …"
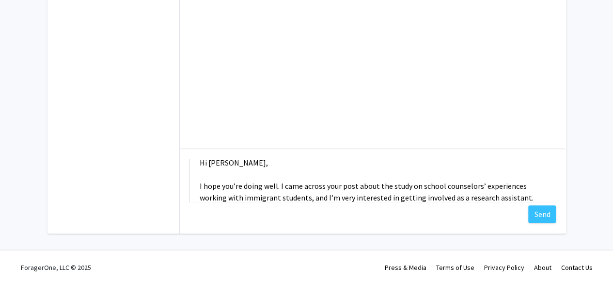
scroll to position [12, 0]
click at [281, 187] on textarea "Hi Sarah, I hope you’re doing well. I came across your post about the study on …" at bounding box center [373, 181] width 367 height 44
click at [350, 187] on textarea "Hi Sarah, I hope you’re doing well! I came across your post about the study on …" at bounding box center [373, 181] width 367 height 44
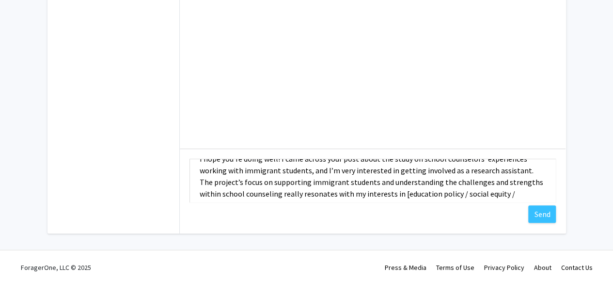
scroll to position [44, 0]
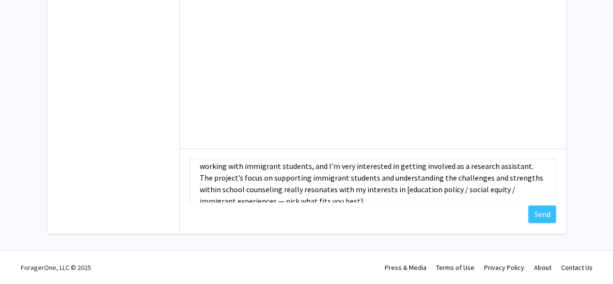
click at [350, 187] on textarea "Hi Sarah, I hope you’re doing well! I came across your post about the study on …" at bounding box center [373, 181] width 367 height 44
click at [449, 166] on textarea "Hi Sarah, I hope you’re doing well! I came across your post about the study on …" at bounding box center [373, 181] width 367 height 44
drag, startPoint x: 448, startPoint y: 165, endPoint x: 520, endPoint y: 170, distance: 71.9
click at [520, 170] on textarea "Hi Sarah, I hope you’re doing well! I came across your post about the study on …" at bounding box center [373, 181] width 367 height 44
click at [408, 181] on textarea "Hi Sarah, I hope you’re doing well! I came across your post about the study on …" at bounding box center [373, 181] width 367 height 44
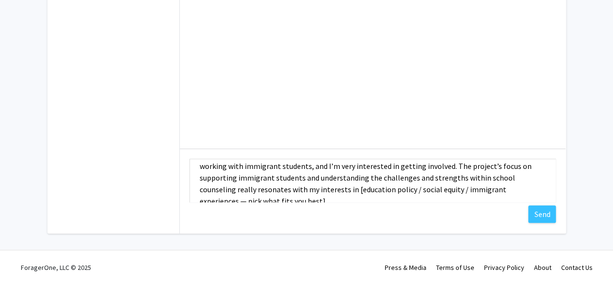
click at [408, 181] on textarea "Hi Sarah, I hope you’re doing well! I came across your post about the study on …" at bounding box center [373, 181] width 367 height 44
click at [366, 195] on textarea "Hi Sarah, I hope you’re doing well! I came across your post about the study on …" at bounding box center [373, 181] width 367 height 44
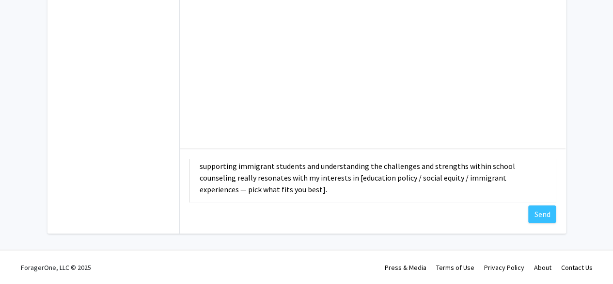
scroll to position [61, 0]
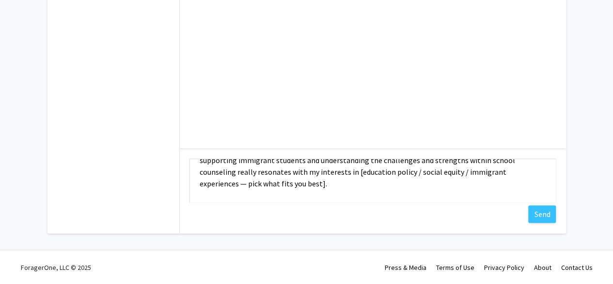
drag, startPoint x: 354, startPoint y: 172, endPoint x: 460, endPoint y: 169, distance: 106.3
click at [460, 169] on textarea "Hi Sarah, I hope you’re doing well! I came across your post about the study on …" at bounding box center [373, 181] width 367 height 44
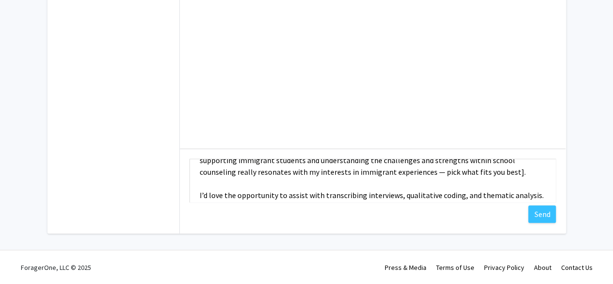
drag, startPoint x: 429, startPoint y: 174, endPoint x: 510, endPoint y: 168, distance: 80.7
click at [510, 168] on textarea "Hi Sarah, I hope you’re doing well! I came across your post about the study on …" at bounding box center [373, 181] width 367 height 44
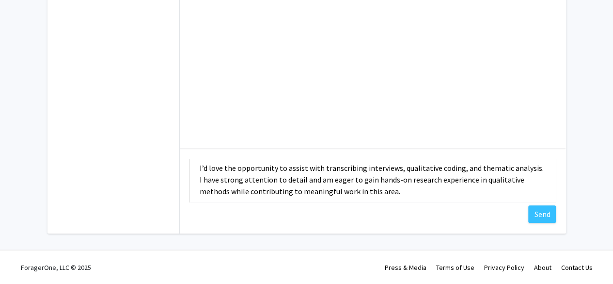
scroll to position [89, 0]
click at [343, 184] on textarea "Hi Sarah, I hope you’re doing well! I came across your post about the study on …" at bounding box center [373, 181] width 367 height 44
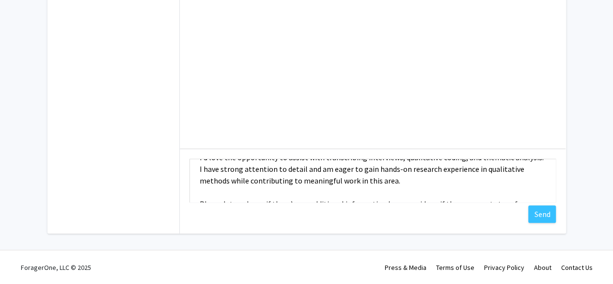
scroll to position [98, 0]
click at [337, 178] on textarea "Hi Sarah, I hope you’re doing well! I came across your post about the study on …" at bounding box center [373, 181] width 367 height 44
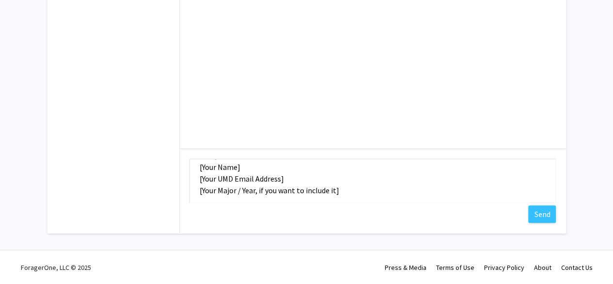
scroll to position [113, 0]
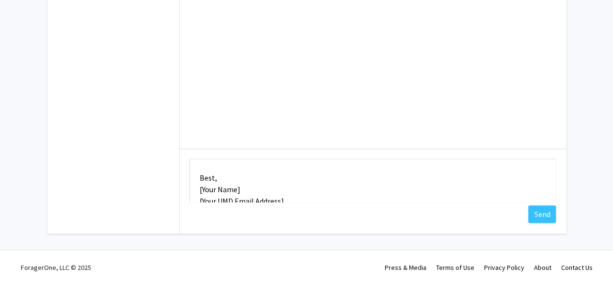
drag, startPoint x: 197, startPoint y: 188, endPoint x: 246, endPoint y: 189, distance: 49.0
click at [246, 189] on textarea "Hi Sarah, I hope you’re doing well! I came across your post about the study on …" at bounding box center [373, 181] width 367 height 44
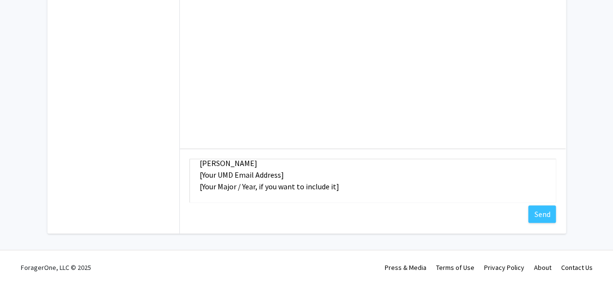
click at [239, 174] on textarea "Hi Sarah, I hope you’re doing well! I came across your post about the study on …" at bounding box center [373, 181] width 367 height 44
click at [228, 191] on textarea "Hi Sarah, I hope you’re doing well! I came across your post about the study on …" at bounding box center [373, 181] width 367 height 44
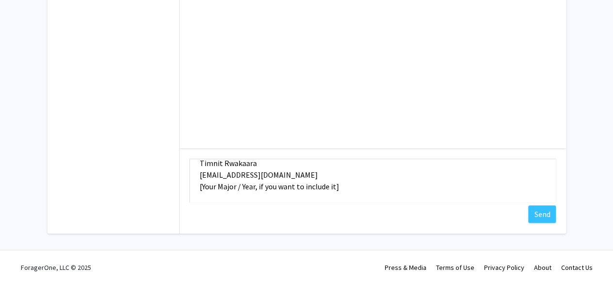
click at [228, 191] on textarea "Hi Sarah, I hope you’re doing well! I came across your post about the study on …" at bounding box center [373, 181] width 367 height 44
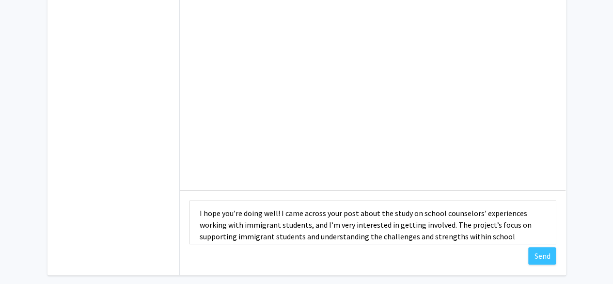
scroll to position [32, 0]
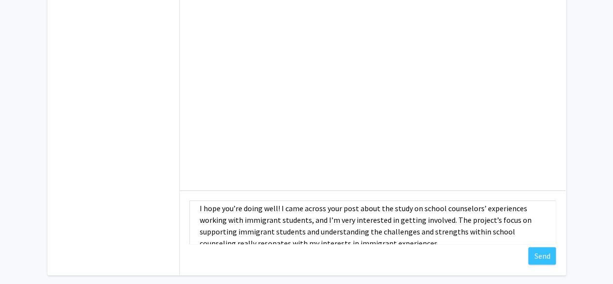
click at [450, 219] on textarea "Hi Sarah, I hope you’re doing well! I came across your post about the study on …" at bounding box center [373, 222] width 367 height 44
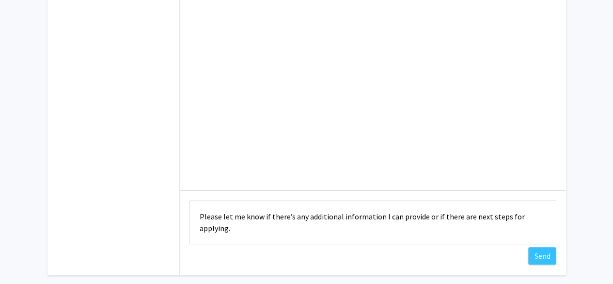
scroll to position [96, 0]
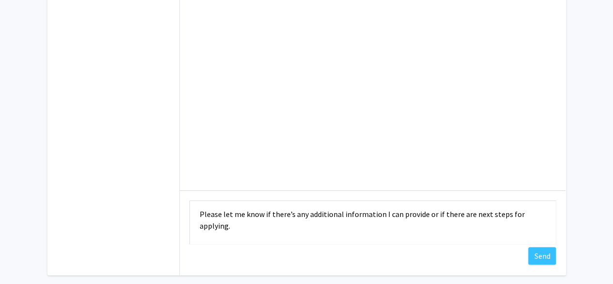
click at [321, 225] on textarea "Hi Sarah, I hope you’re doing well! I came across your post about the study on …" at bounding box center [373, 222] width 367 height 44
click at [323, 211] on textarea "Hi Sarah, I hope you’re doing well! I came across your post about the study on …" at bounding box center [373, 222] width 367 height 44
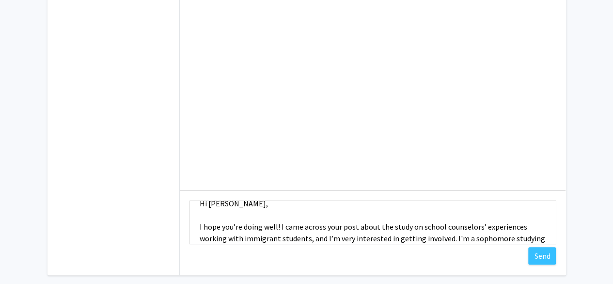
scroll to position [16, 0]
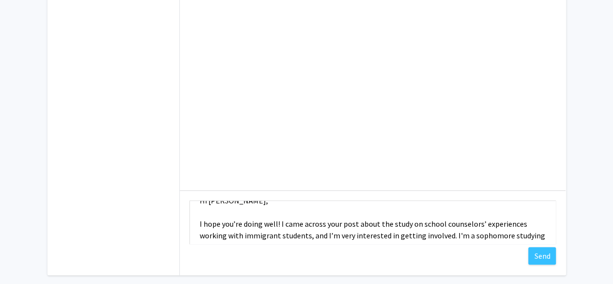
click at [323, 231] on textarea "Hi Sarah, I hope you’re doing well! I came across your post about the study on …" at bounding box center [373, 222] width 367 height 44
click at [342, 232] on textarea "Hi Sarah, I hope you’re doing well! I came across your post about the study on …" at bounding box center [373, 222] width 367 height 44
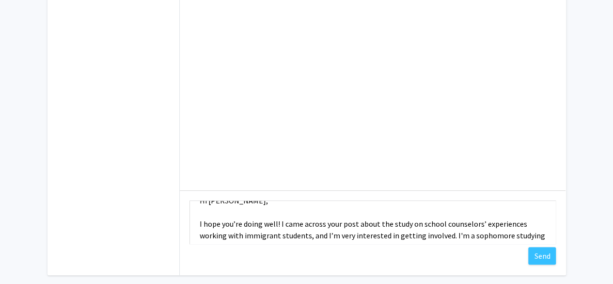
click at [342, 232] on textarea "Hi Sarah, I hope you’re doing well! I came across your post about the study on …" at bounding box center [373, 222] width 367 height 44
click at [343, 236] on textarea "Hi Sarah, I hope you’re doing well! I came across your post about the study on …" at bounding box center [373, 222] width 367 height 44
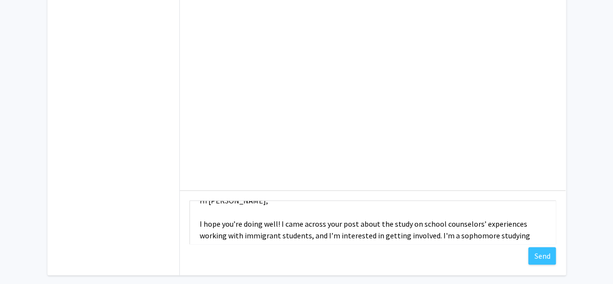
click at [343, 236] on textarea "Hi Sarah, I hope you’re doing well! I came across your post about the study on …" at bounding box center [373, 222] width 367 height 44
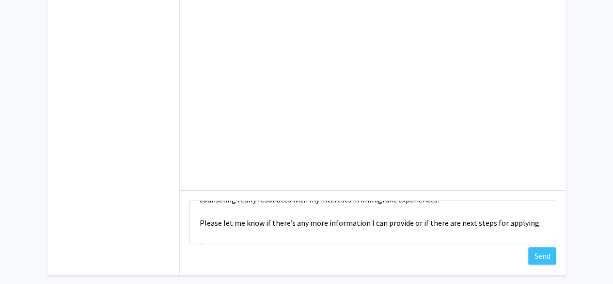
scroll to position [140, 0]
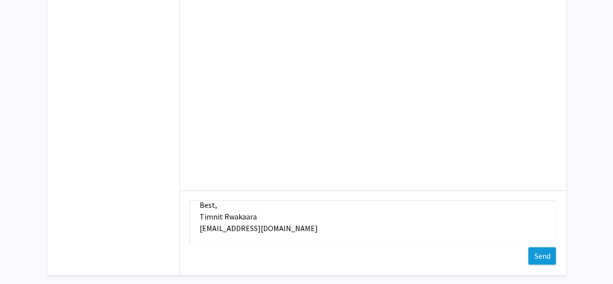
type textarea "Hi Sarah, I hope you’re doing well! I came across your post about the study on …"
click at [548, 256] on button "Send" at bounding box center [543, 255] width 28 height 17
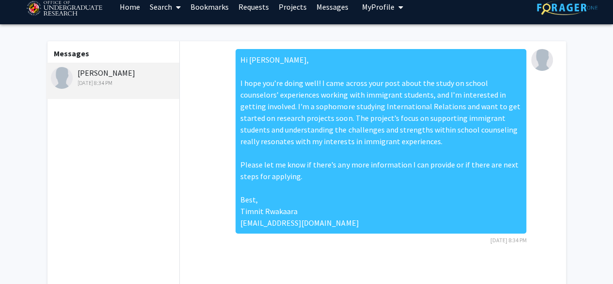
scroll to position [0, 0]
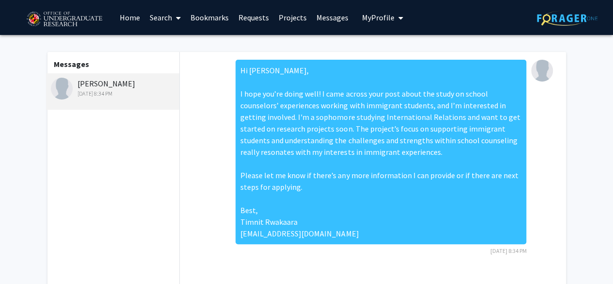
click at [373, 19] on span "My Profile" at bounding box center [378, 18] width 32 height 10
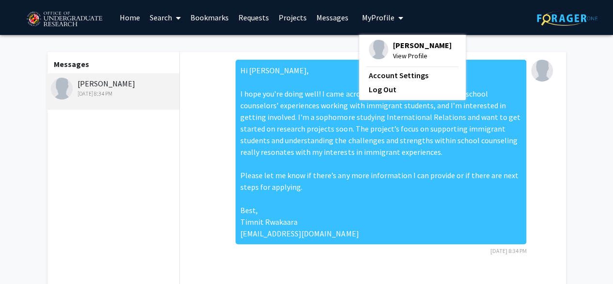
click at [405, 57] on span "View Profile" at bounding box center [422, 55] width 59 height 11
